Goal: Find specific page/section

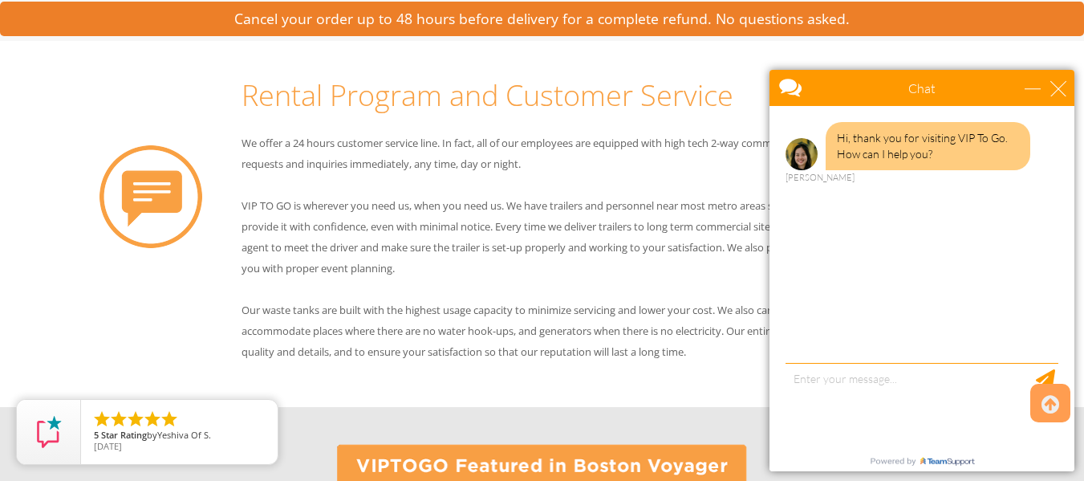
scroll to position [1444, 0]
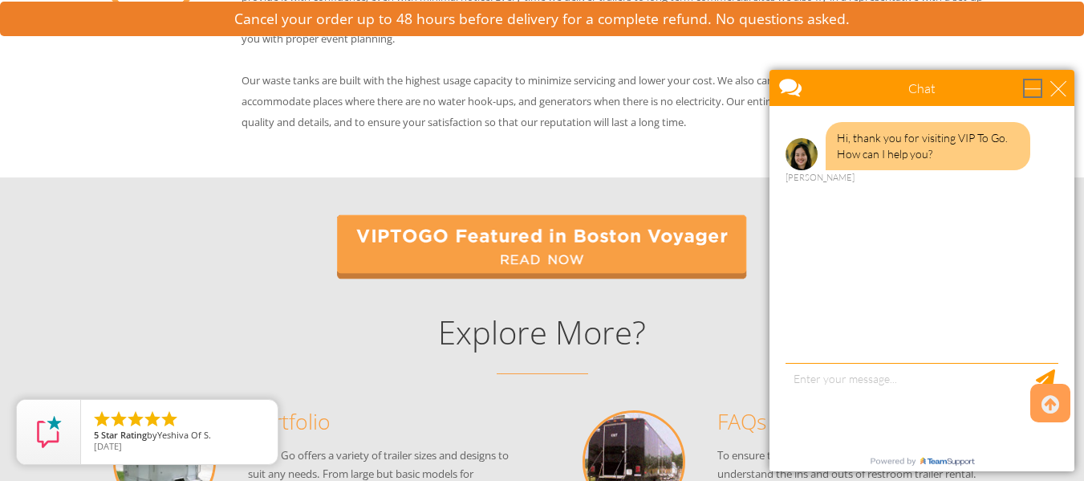
click at [1029, 92] on div "minimize" at bounding box center [1033, 88] width 16 height 16
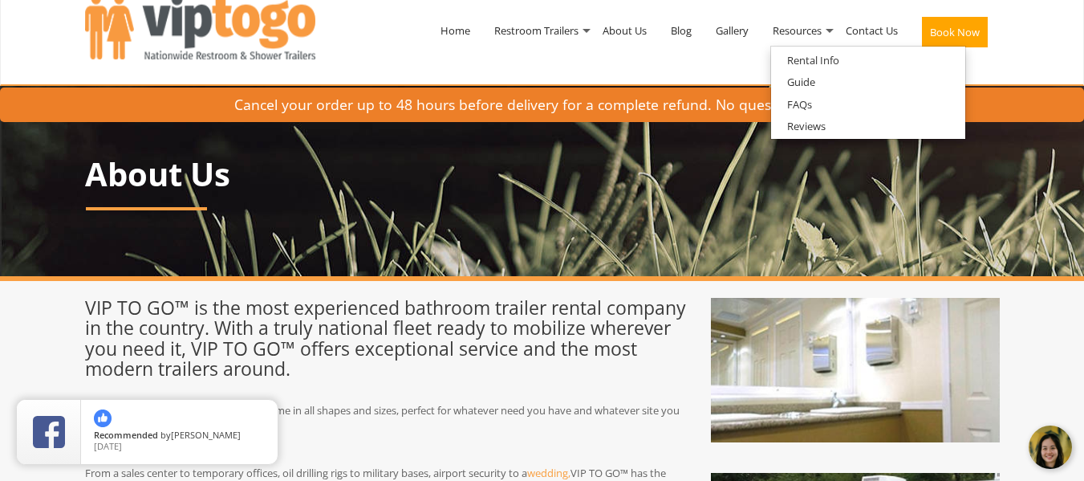
scroll to position [0, 0]
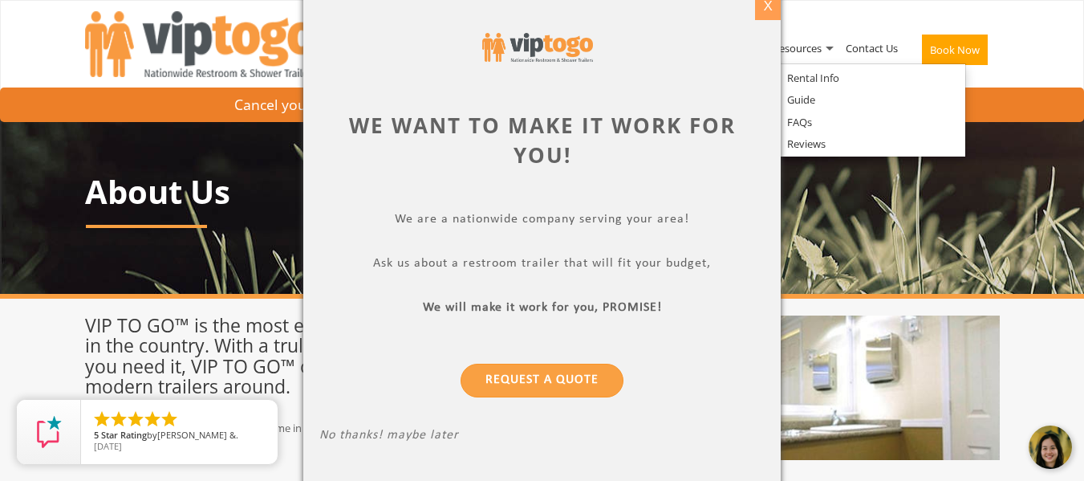
click at [765, 6] on div "X" at bounding box center [767, 6] width 25 height 27
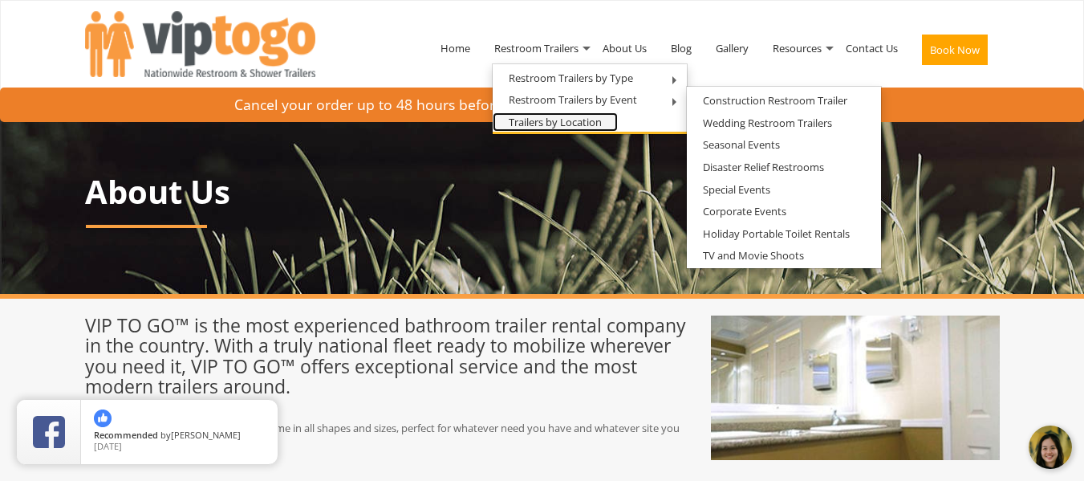
click at [538, 123] on link "Trailers by Location" at bounding box center [555, 122] width 125 height 20
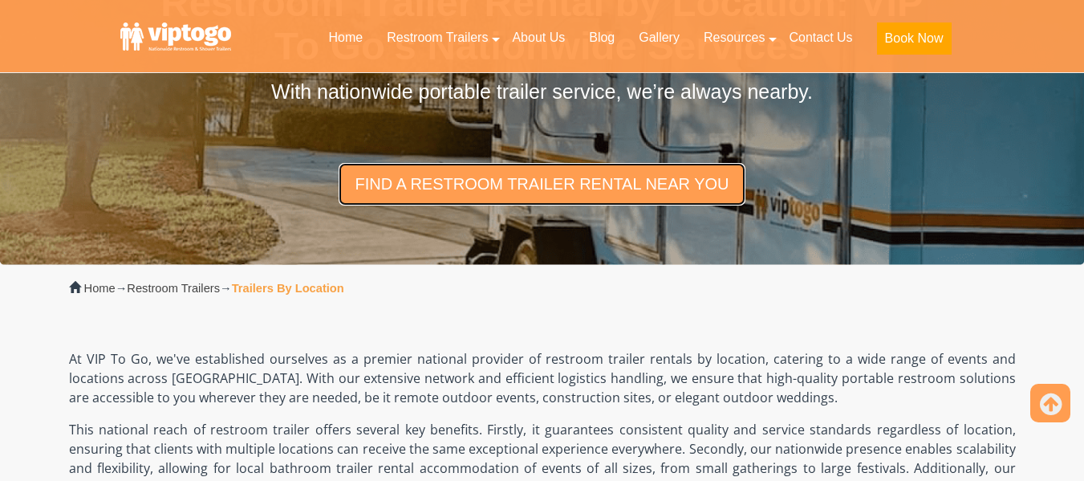
click at [451, 192] on link "find a restroom trailer rental near you" at bounding box center [542, 184] width 406 height 42
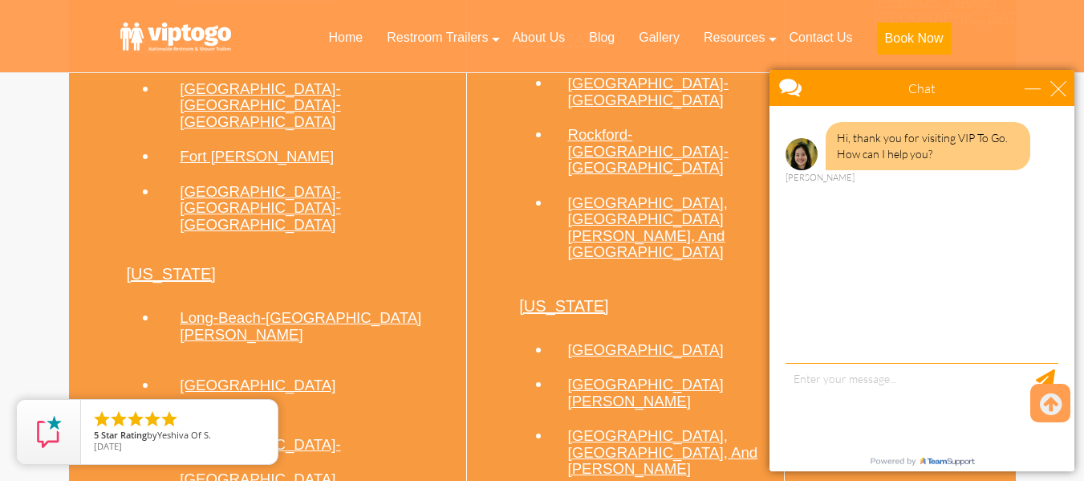
scroll to position [1511, 0]
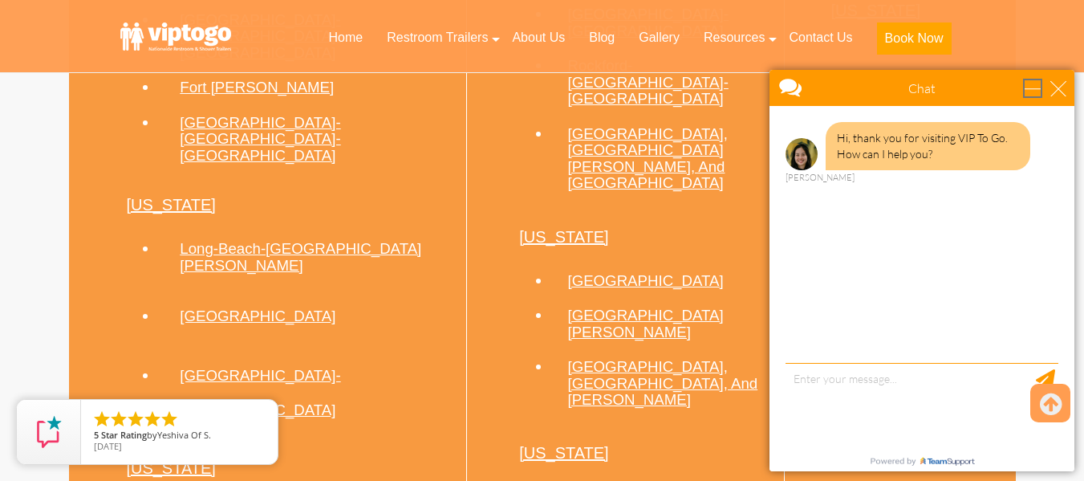
click at [1033, 87] on div "minimize" at bounding box center [1033, 88] width 16 height 16
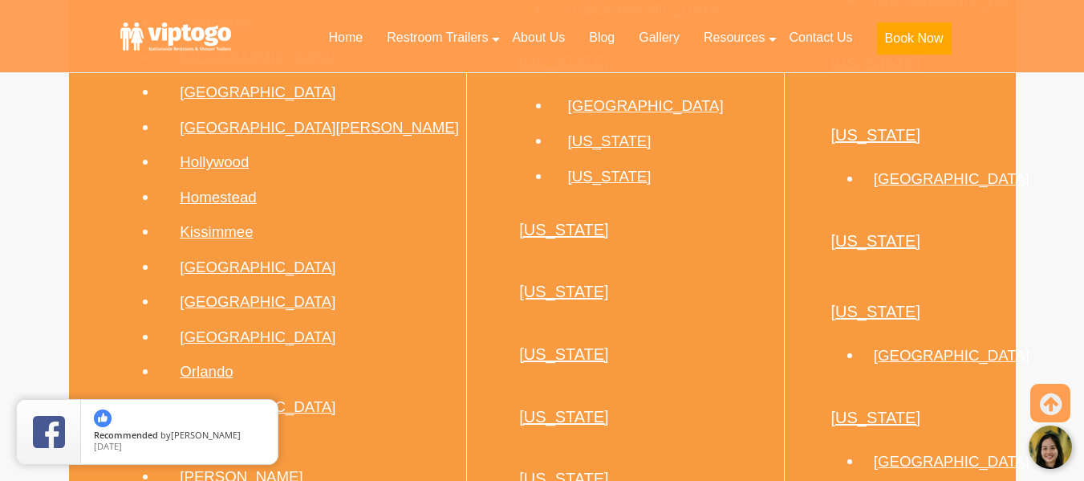
scroll to position [2955, 0]
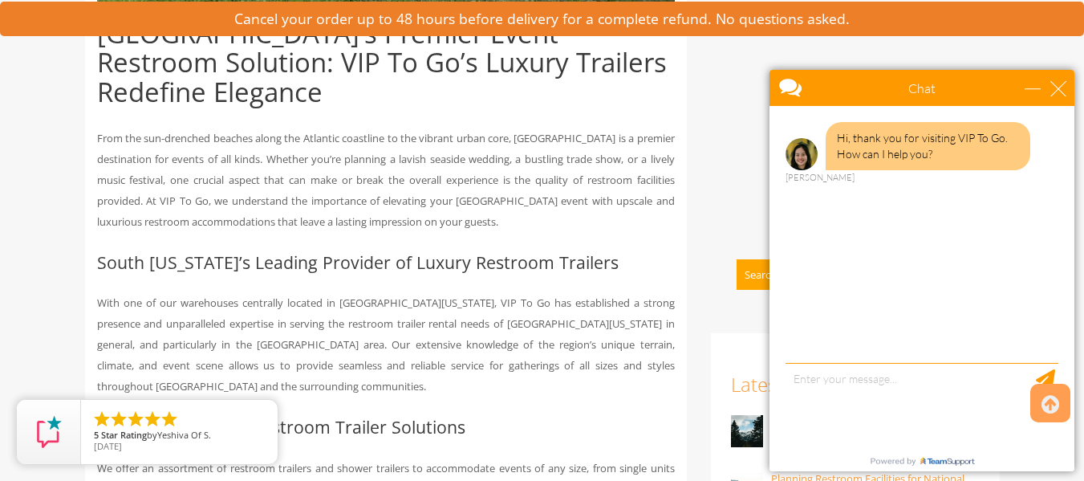
scroll to position [802, 0]
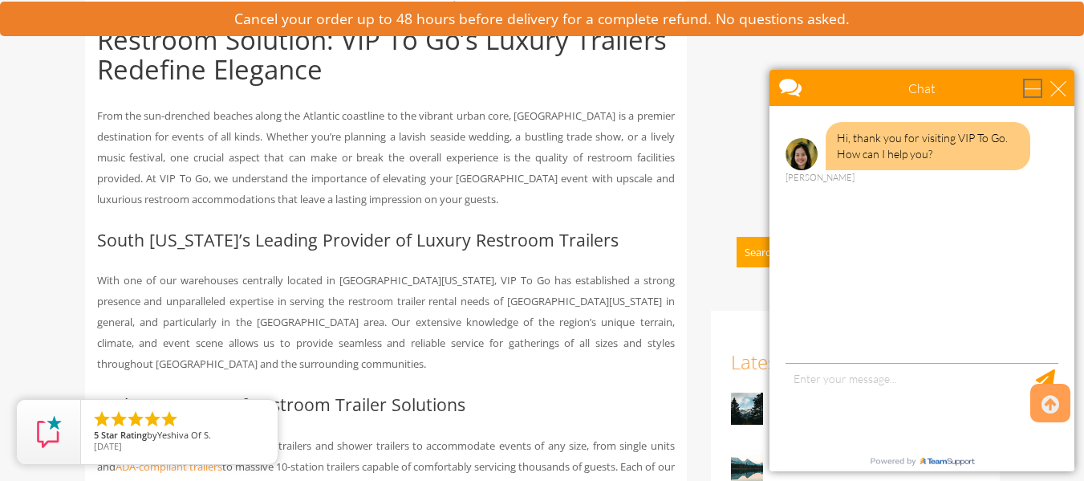
click at [1037, 90] on div "minimize" at bounding box center [1033, 88] width 16 height 16
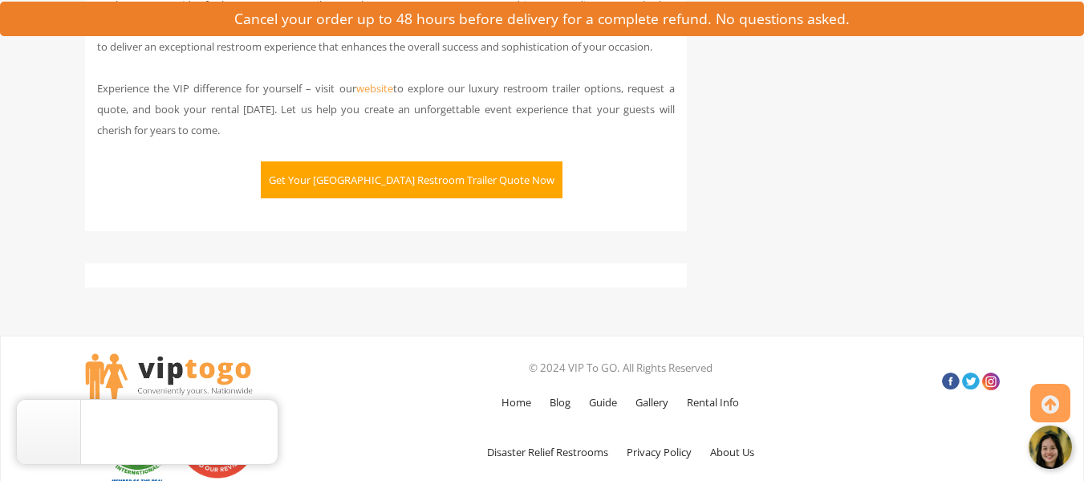
scroll to position [3691, 0]
